Goal: Find contact information: Find contact information

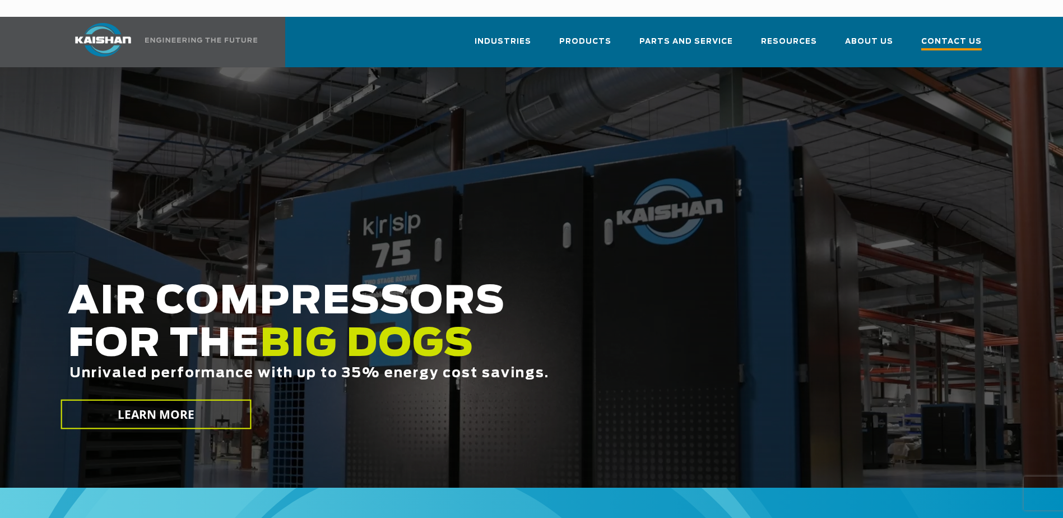
click at [945, 35] on span "Contact Us" at bounding box center [951, 42] width 60 height 15
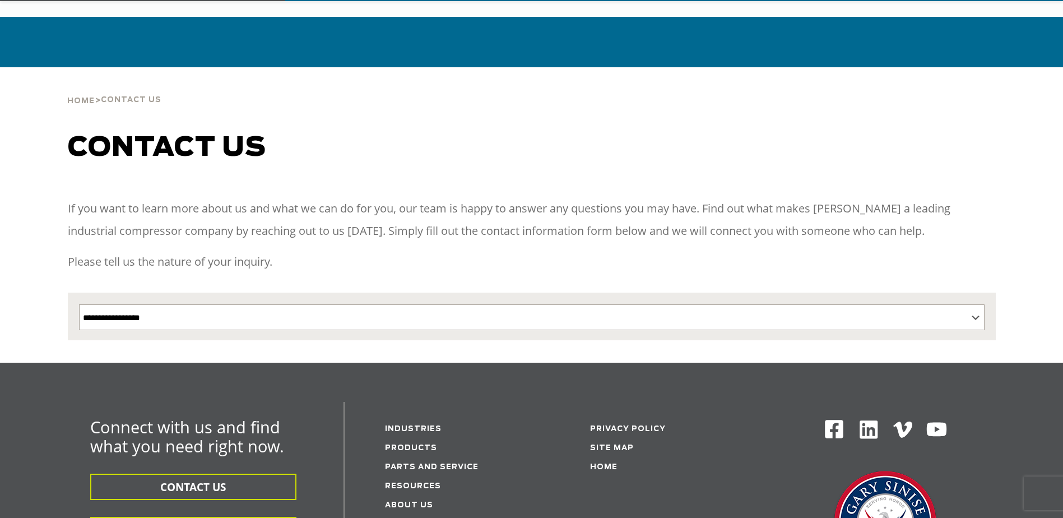
scroll to position [224, 0]
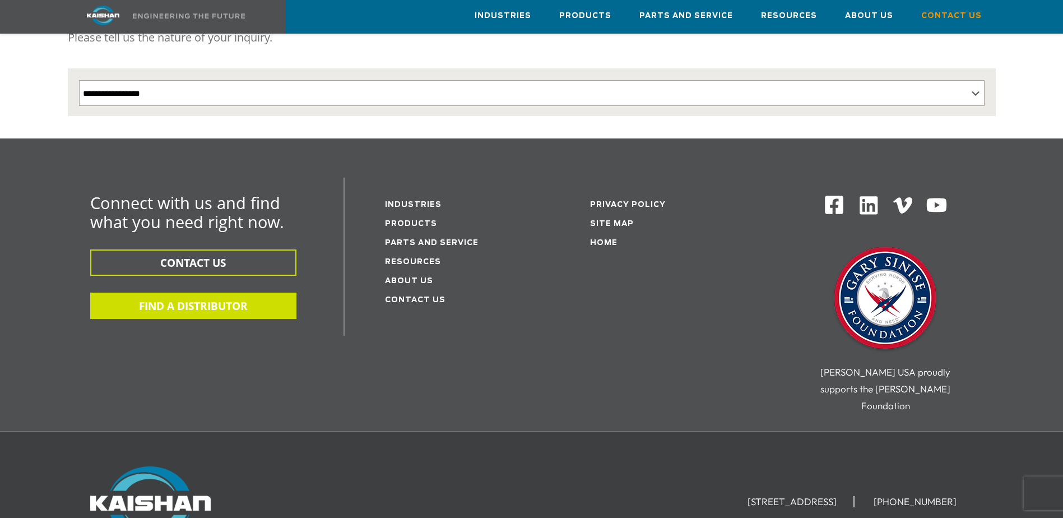
click at [213, 292] on button "FIND A DISTRIBUTOR" at bounding box center [193, 305] width 206 height 26
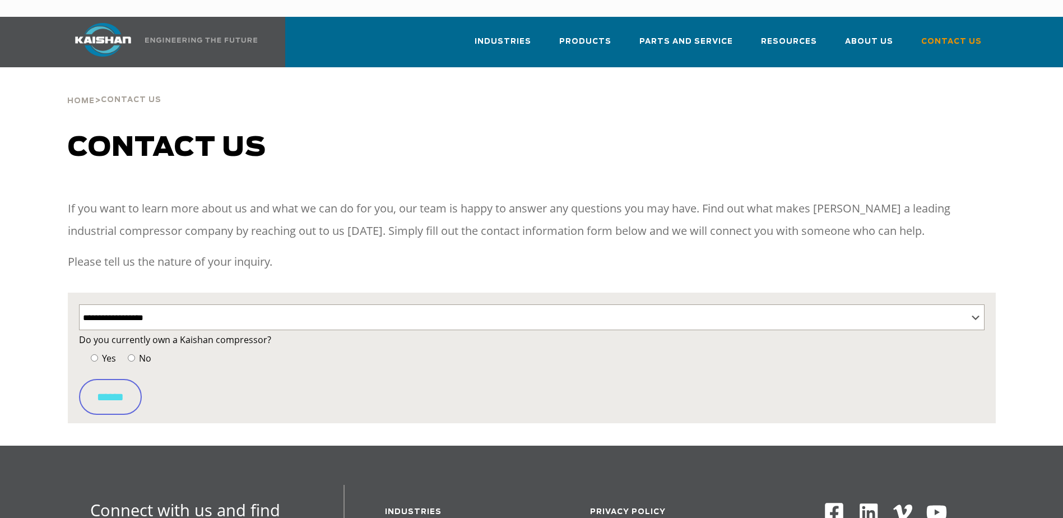
select select "**********"
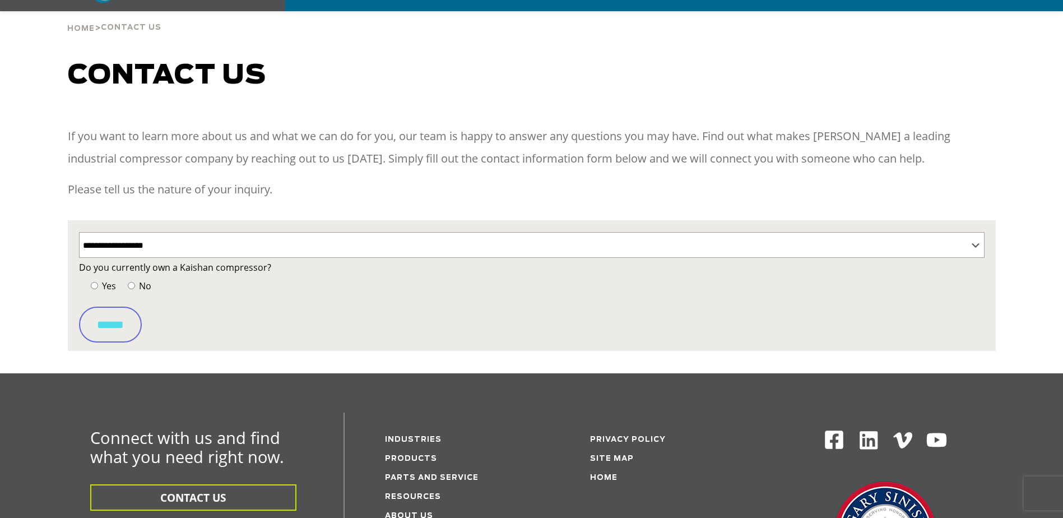
scroll to position [168, 0]
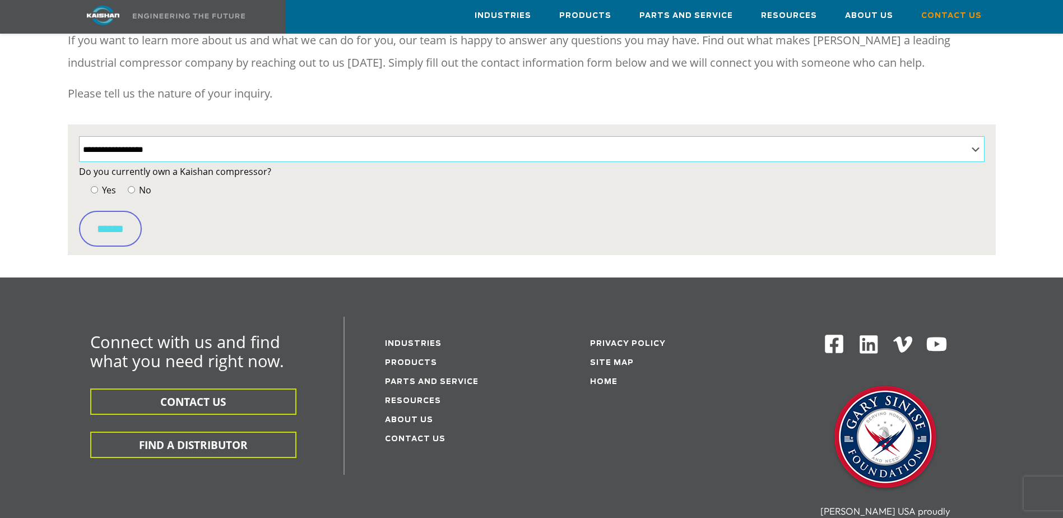
click at [181, 136] on select "**********" at bounding box center [531, 149] width 905 height 26
click at [79, 136] on select "**********" at bounding box center [531, 149] width 905 height 26
click at [106, 184] on span "Yes" at bounding box center [108, 190] width 16 height 12
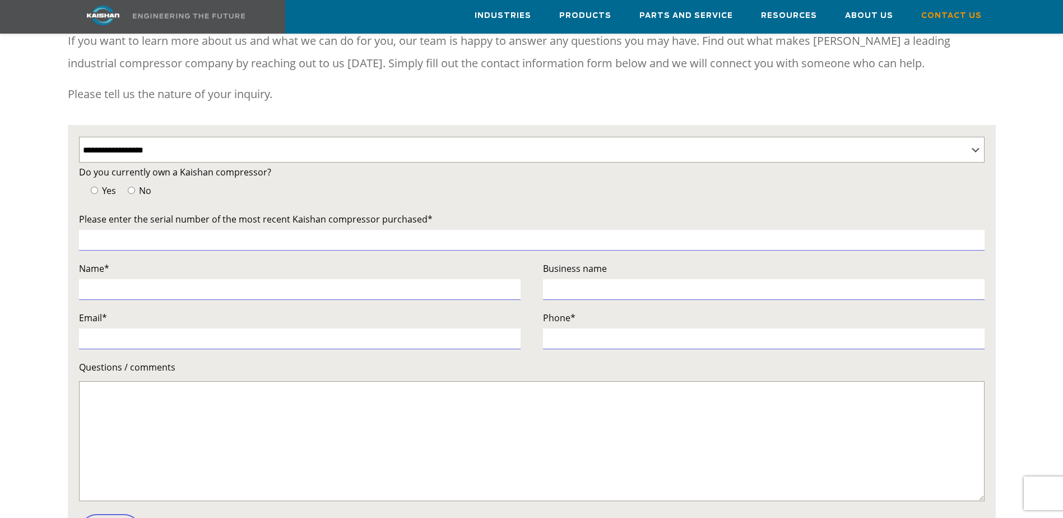
scroll to position [112, 0]
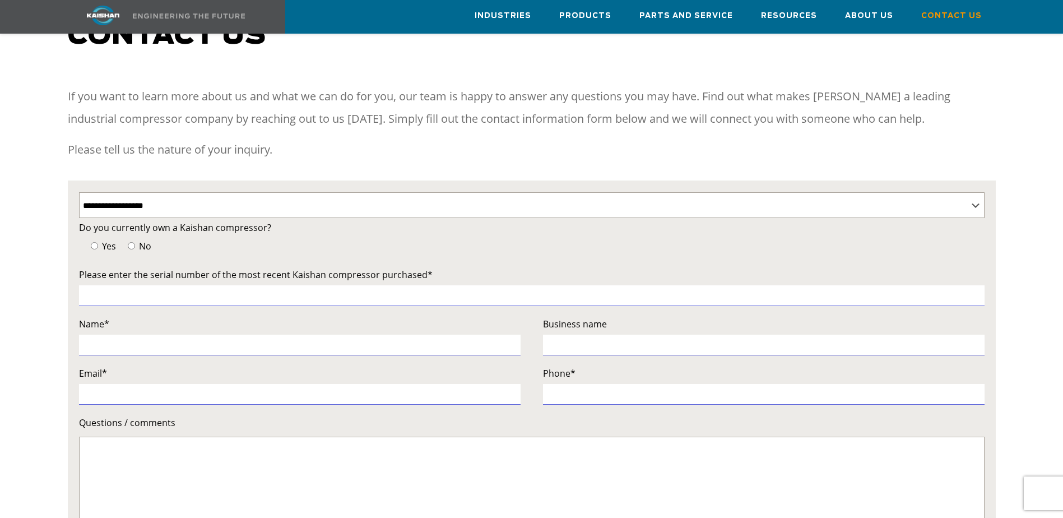
click at [144, 240] on span "No" at bounding box center [144, 246] width 15 height 12
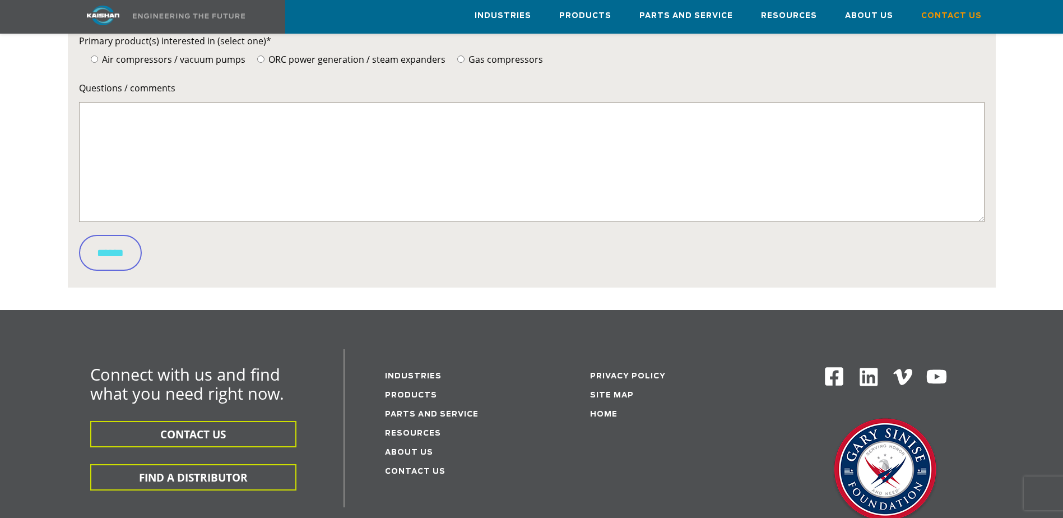
scroll to position [504, 0]
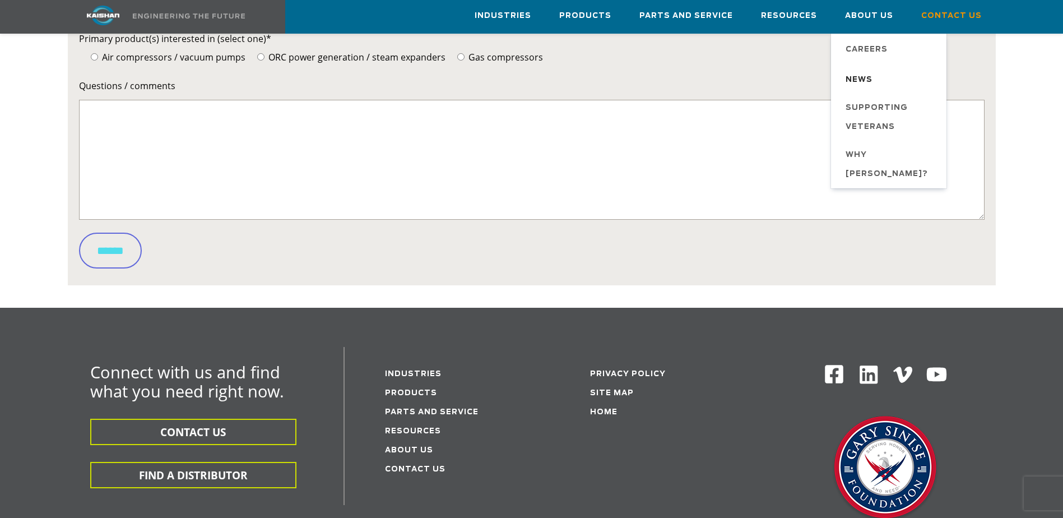
click at [863, 75] on span "News" at bounding box center [858, 80] width 27 height 19
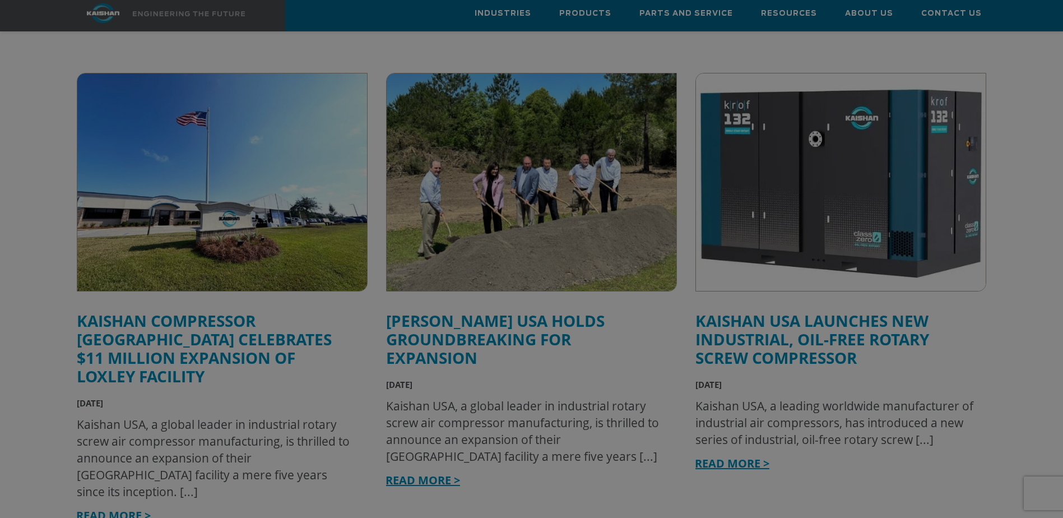
scroll to position [280, 0]
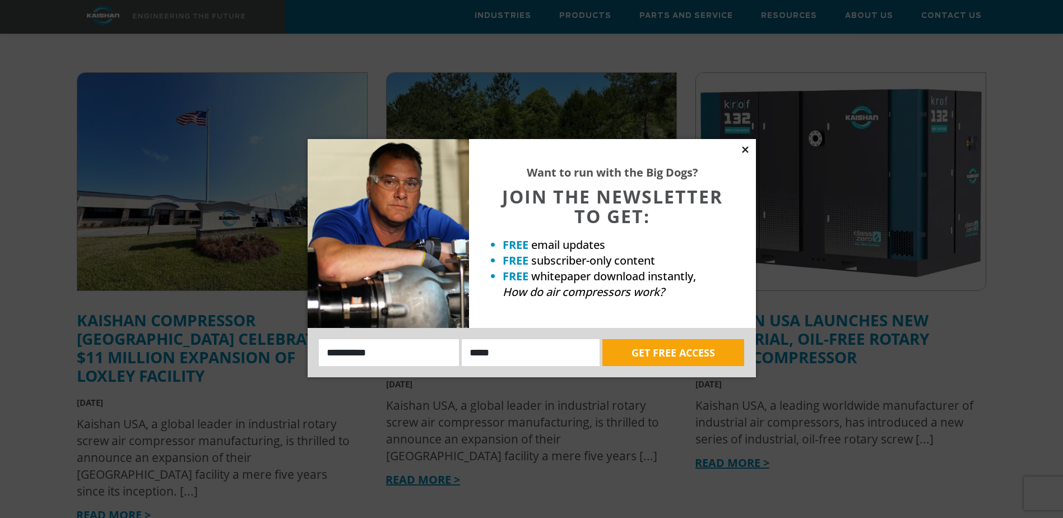
click at [744, 147] on icon at bounding box center [745, 150] width 10 height 10
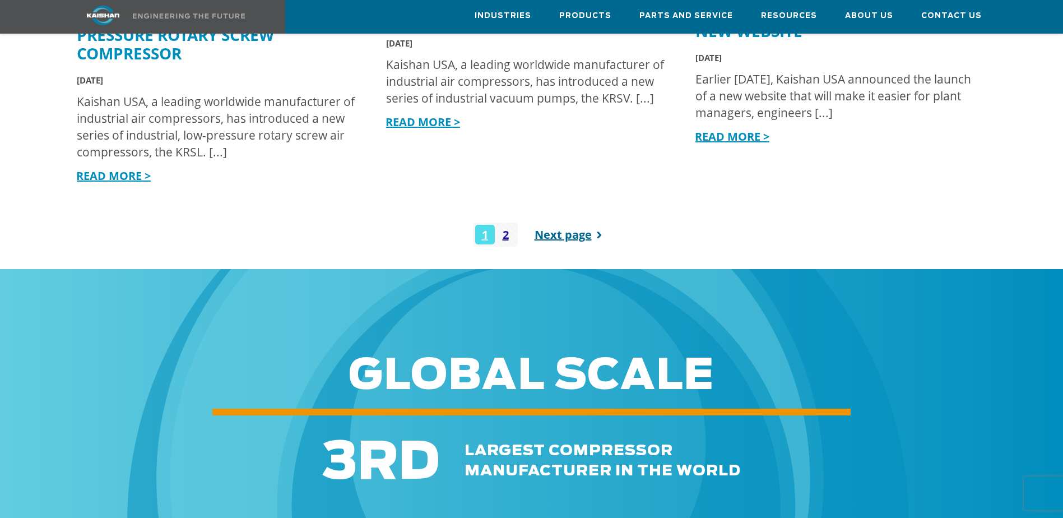
scroll to position [1064, 0]
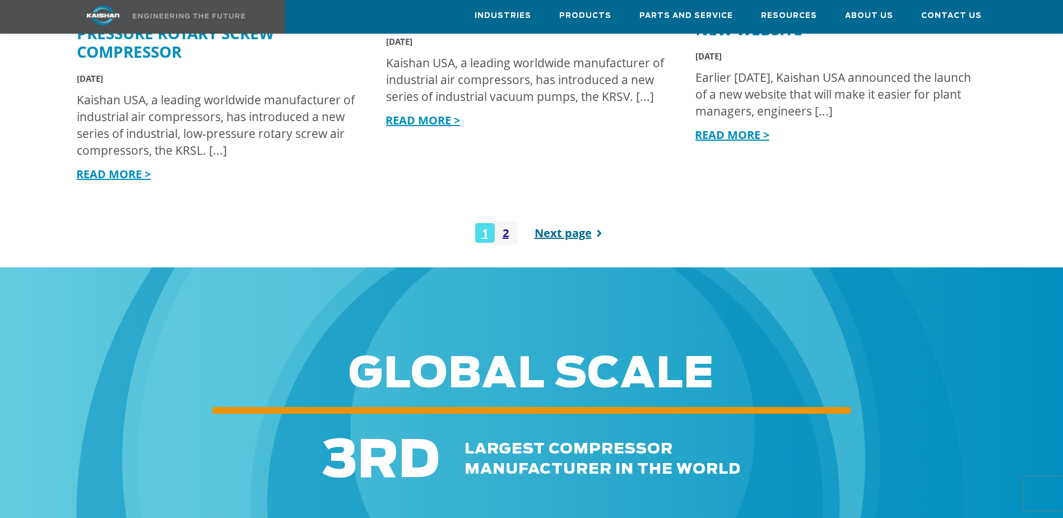
click at [553, 221] on link "Next page" at bounding box center [570, 233] width 73 height 24
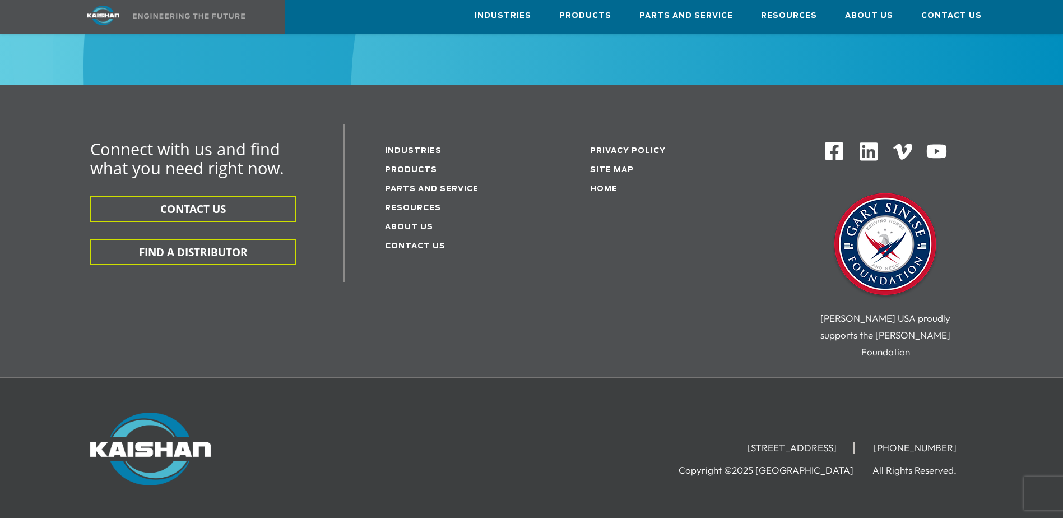
scroll to position [1080, 0]
